Goal: Transaction & Acquisition: Purchase product/service

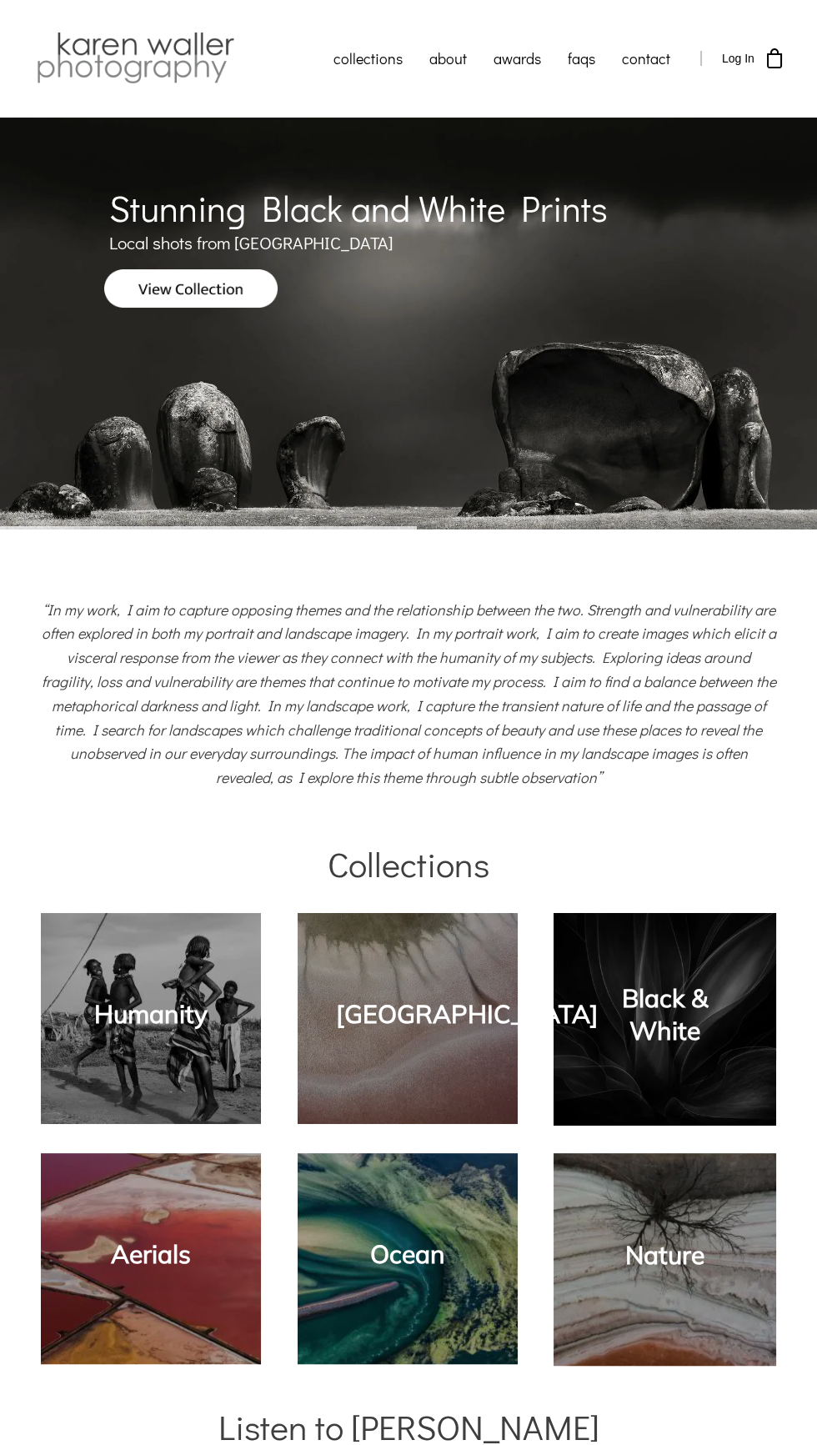
click at [664, 1040] on link "Black & White" at bounding box center [665, 1014] width 86 height 64
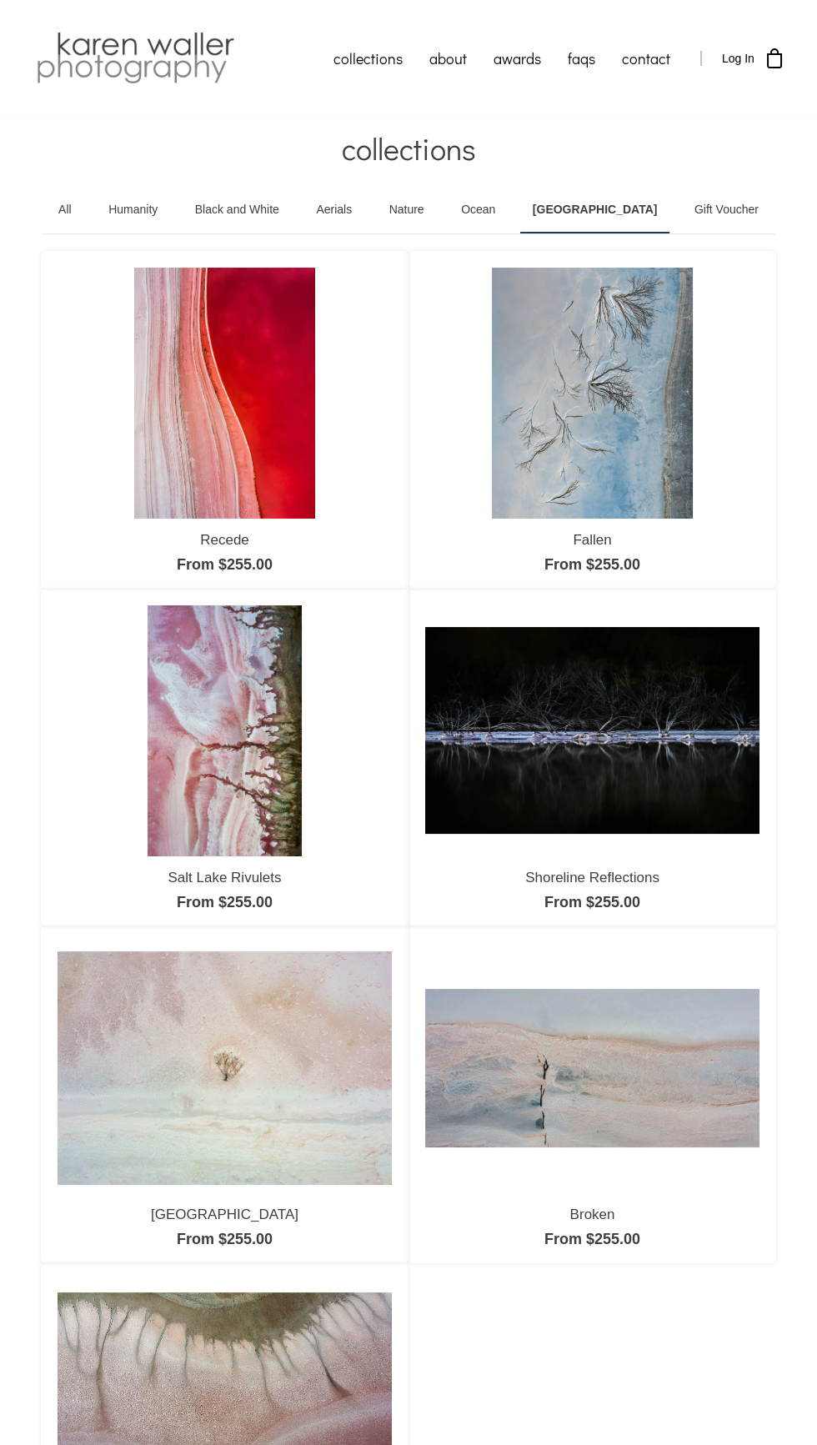
click at [599, 735] on img at bounding box center [592, 730] width 334 height 207
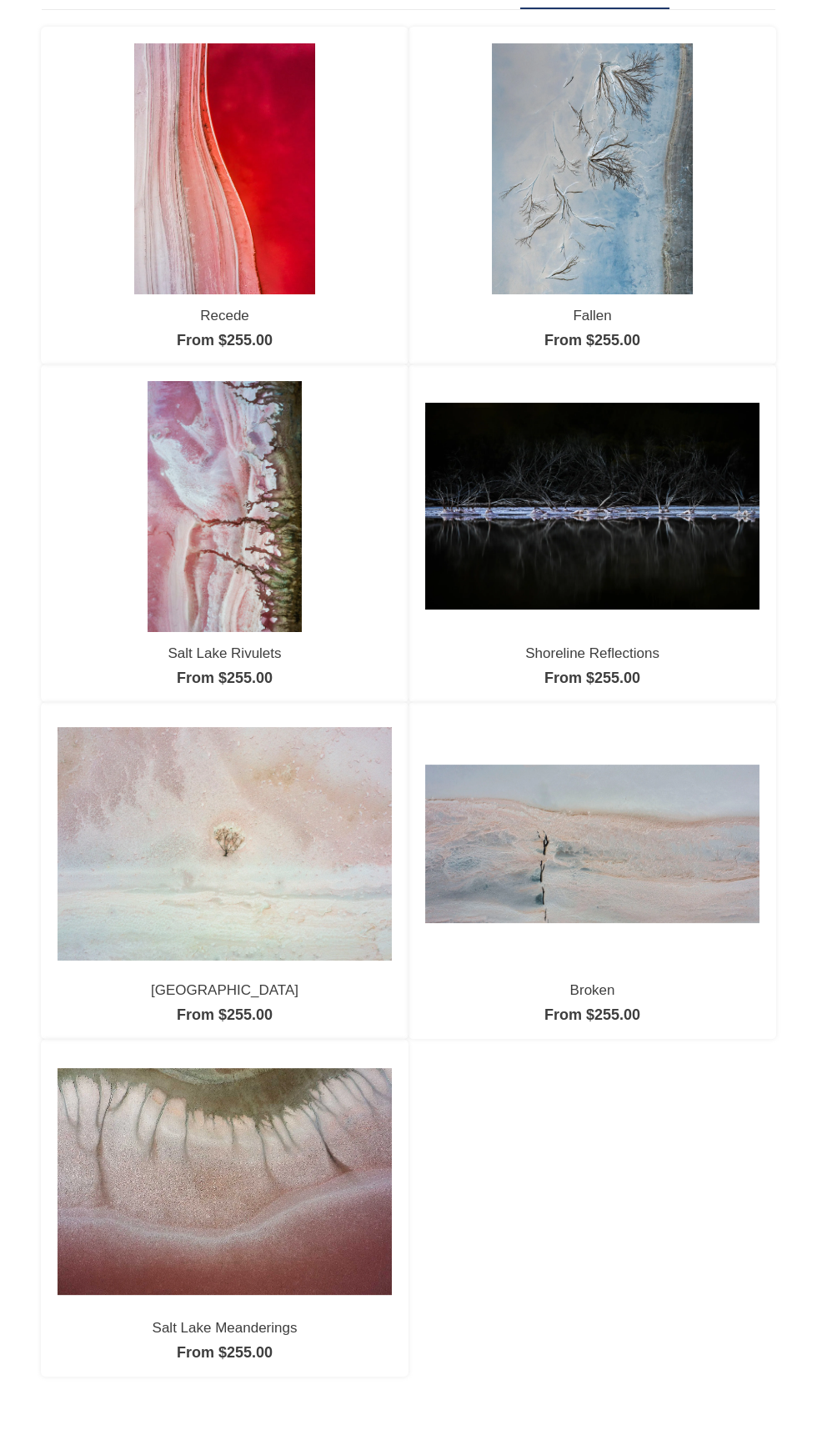
scroll to position [317, 0]
